Goal: Check status: Check status

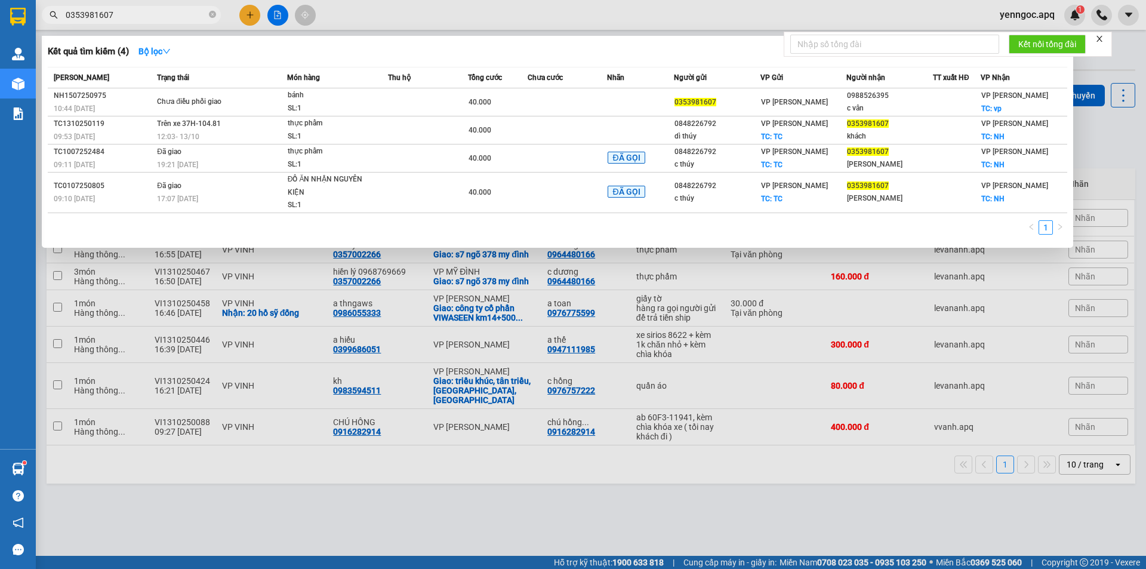
click at [162, 14] on input "0353981607" at bounding box center [136, 14] width 141 height 13
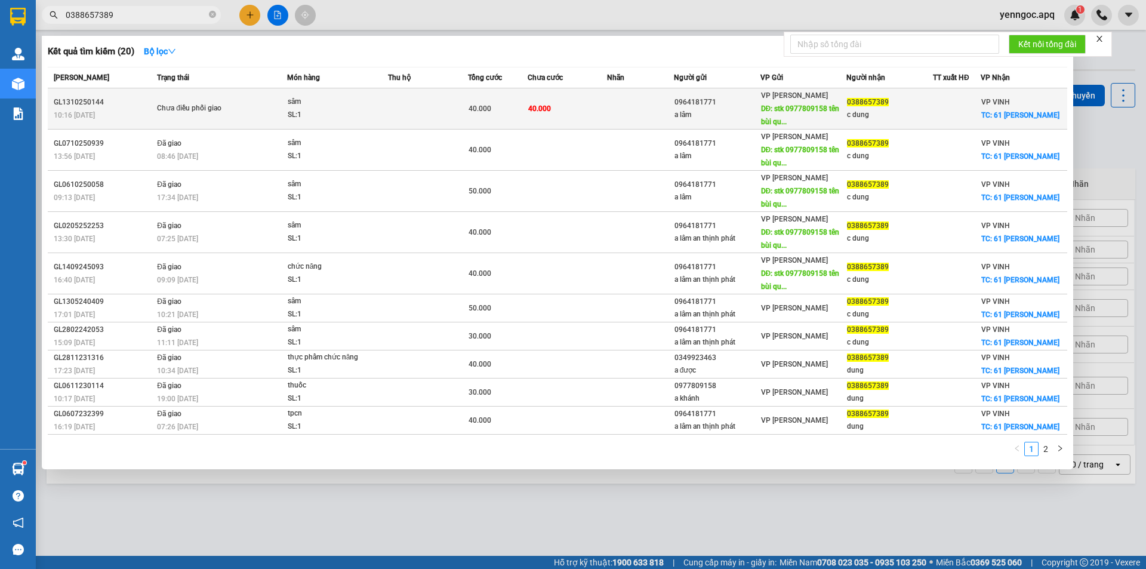
type input "0388657389"
click at [205, 117] on td "Chưa điều phối giao" at bounding box center [220, 108] width 133 height 41
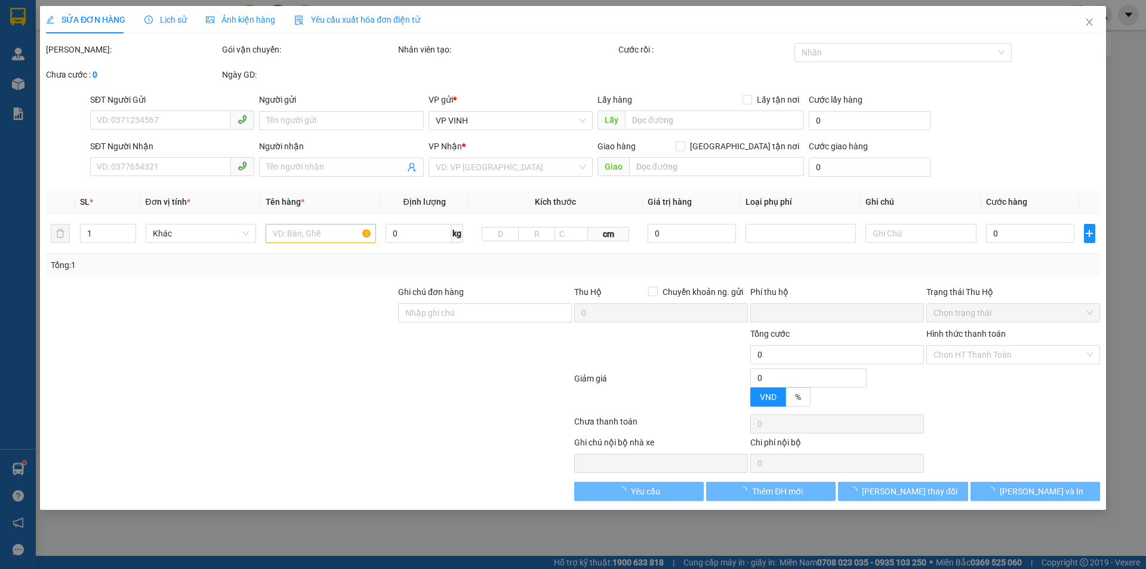
click at [171, 23] on span "Lịch sử" at bounding box center [165, 20] width 42 height 10
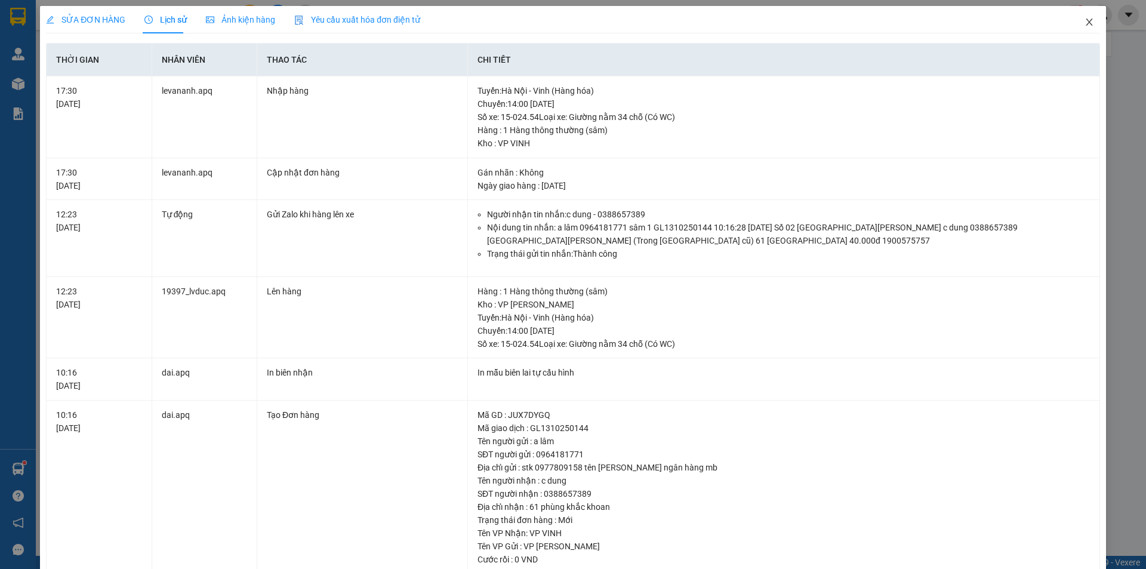
click at [1073, 23] on span "Close" at bounding box center [1089, 22] width 33 height 33
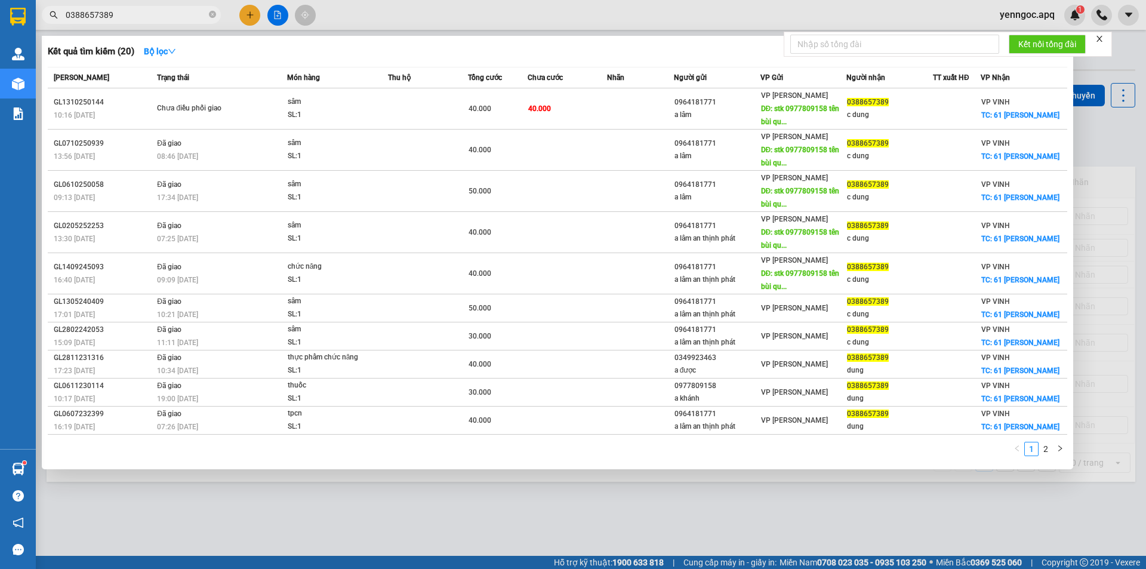
click at [170, 11] on input "0388657389" at bounding box center [136, 14] width 141 height 13
